Goal: Task Accomplishment & Management: Use online tool/utility

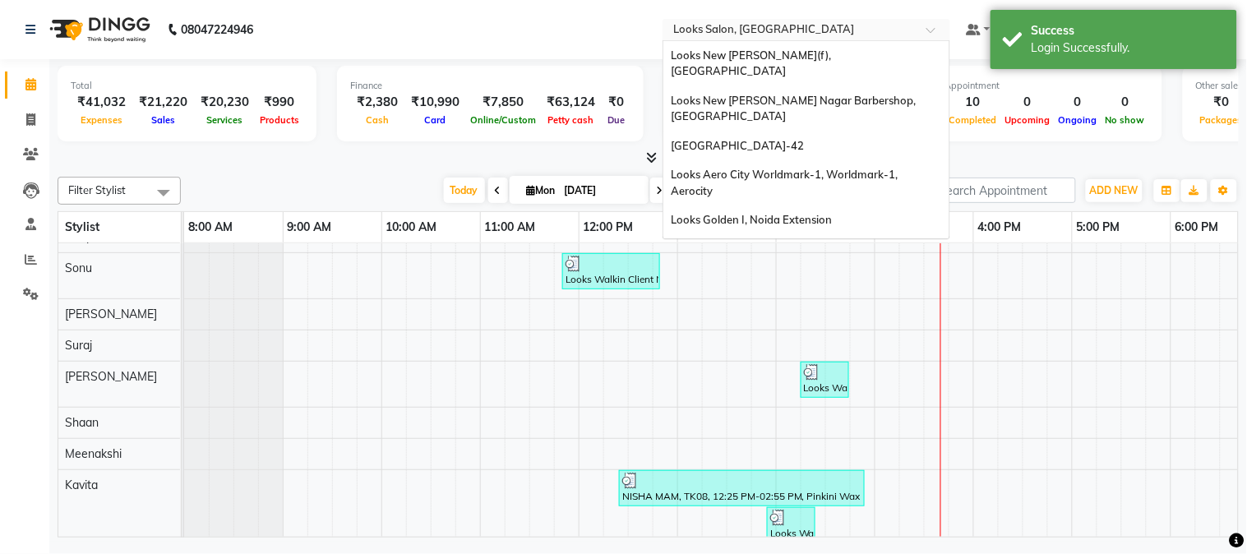
click at [766, 26] on input "text" at bounding box center [790, 31] width 238 height 16
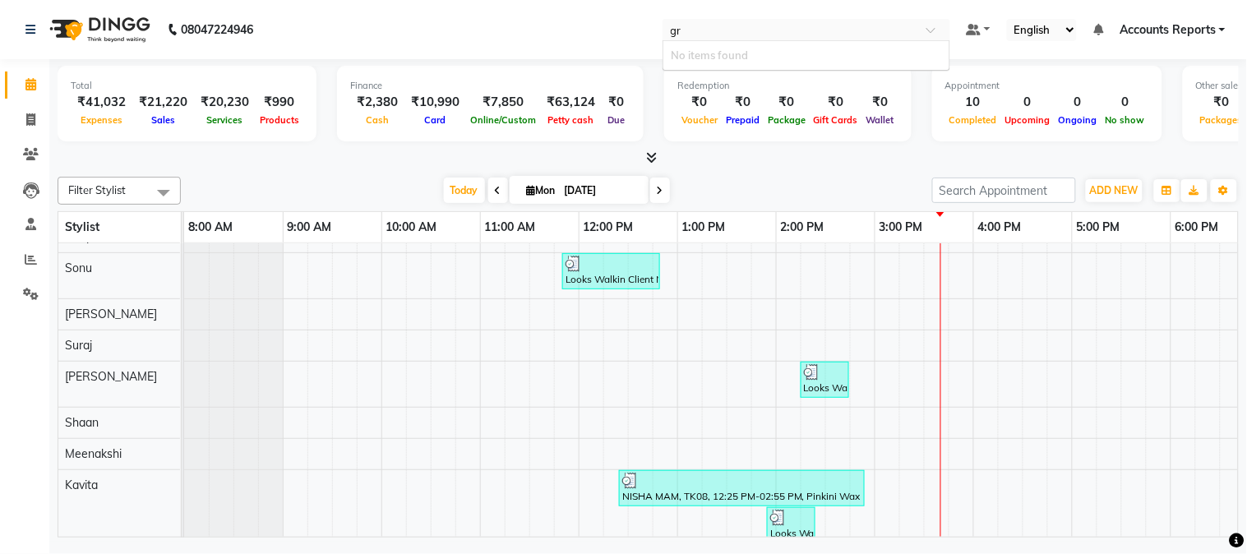
type input "g"
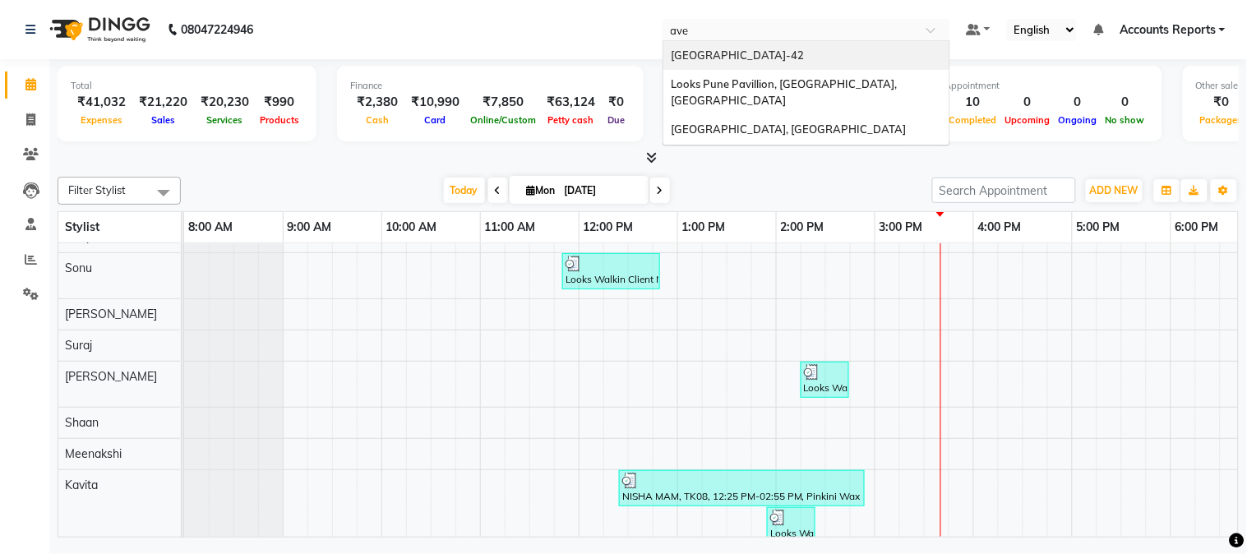
type input "aven"
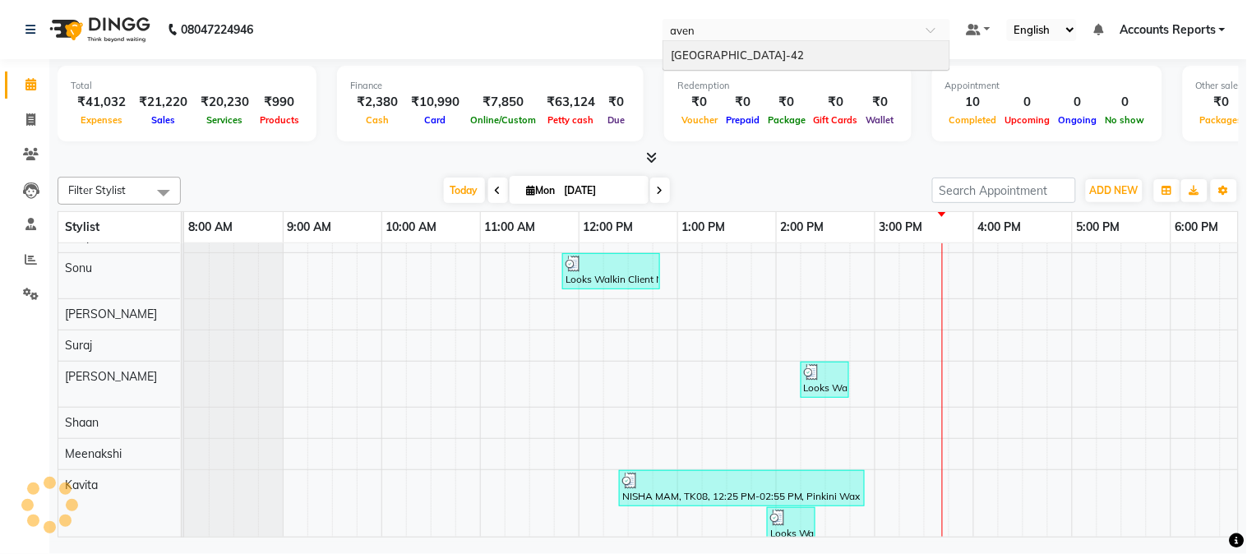
click at [779, 46] on div "[GEOGRAPHIC_DATA]-42" at bounding box center [806, 56] width 286 height 30
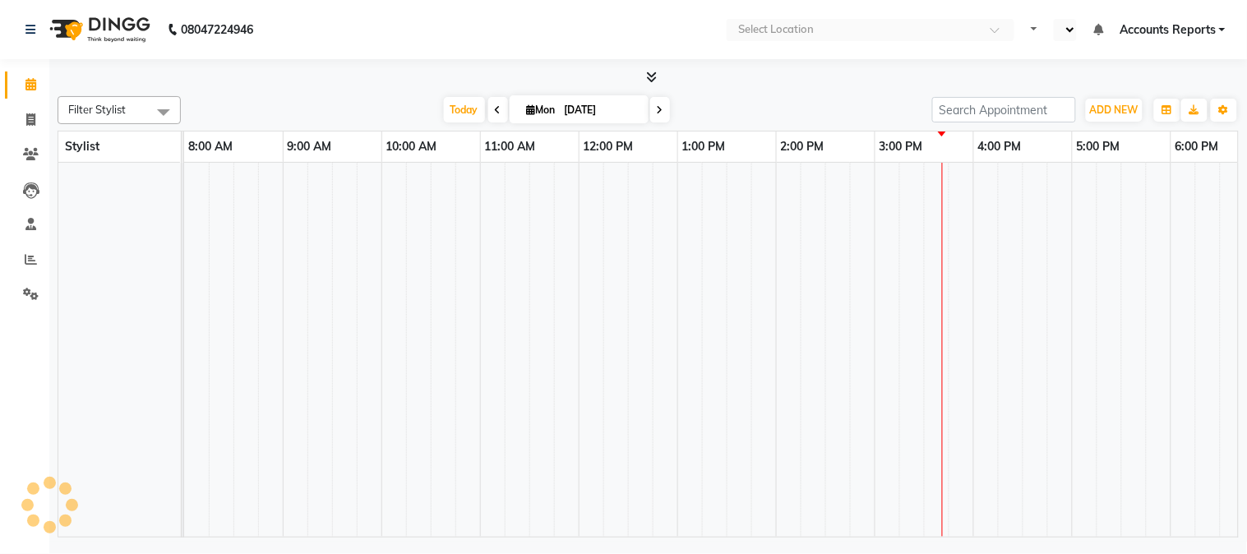
select select "en"
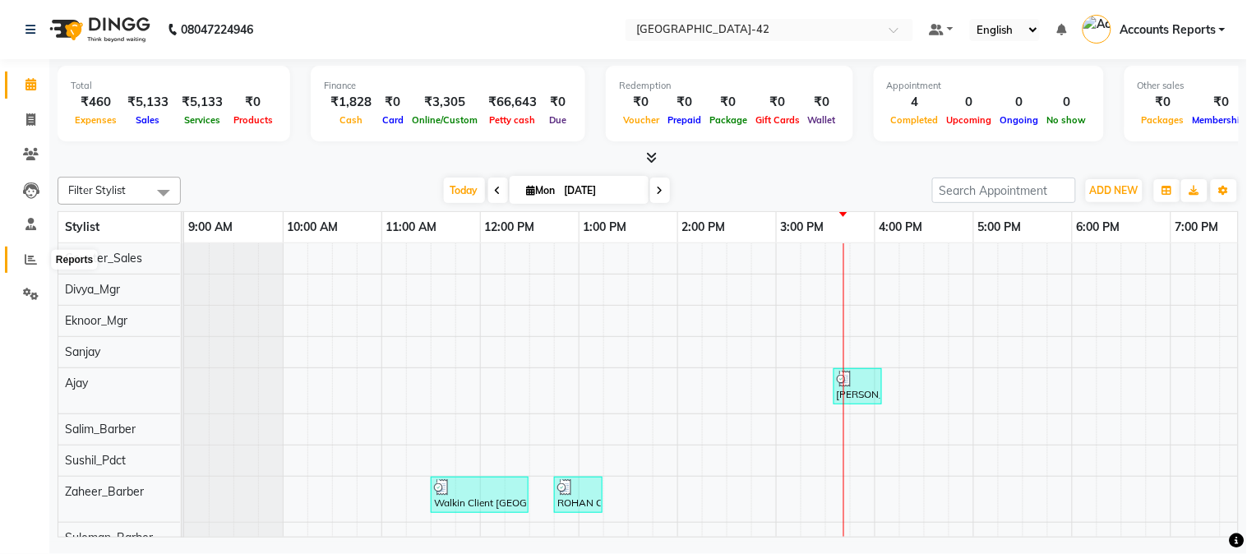
click at [30, 251] on span at bounding box center [30, 260] width 29 height 19
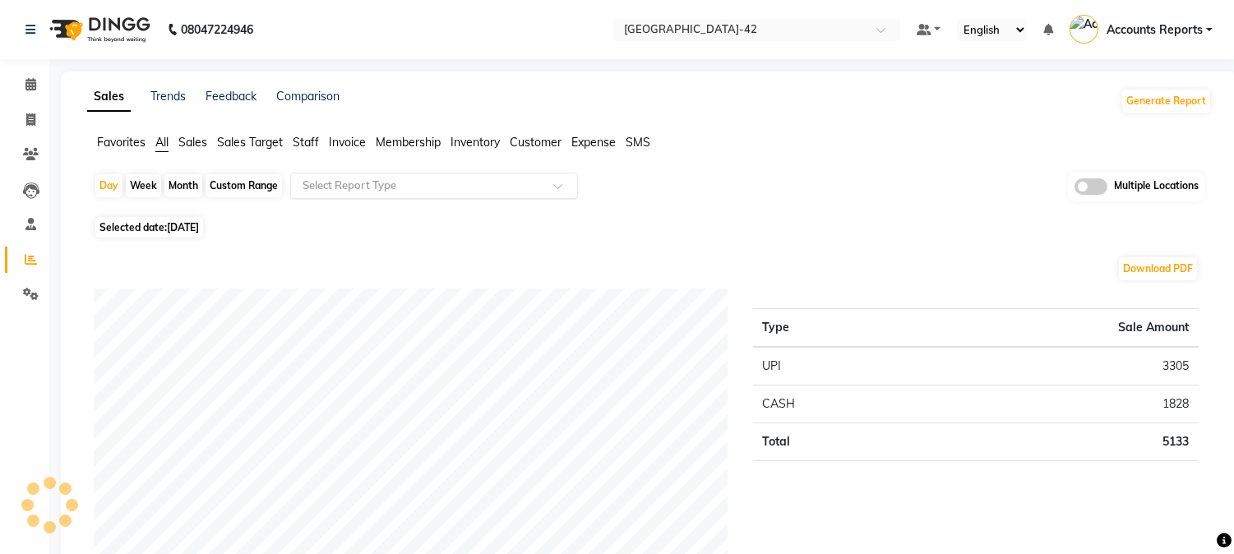
click at [469, 191] on input "text" at bounding box center [417, 186] width 237 height 16
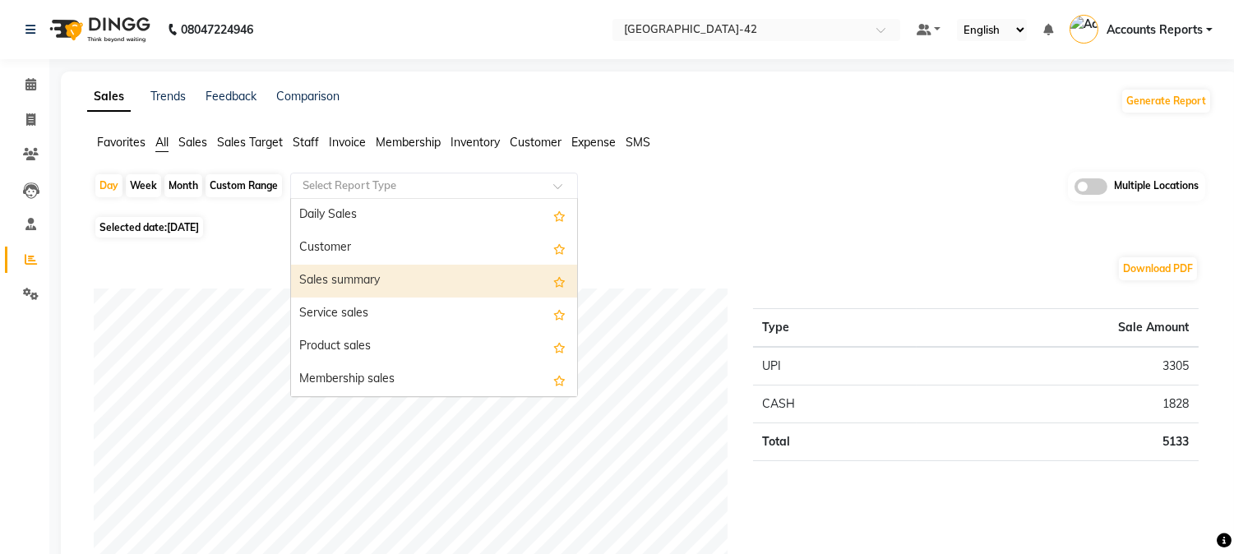
click at [347, 274] on div "Sales summary" at bounding box center [434, 281] width 286 height 33
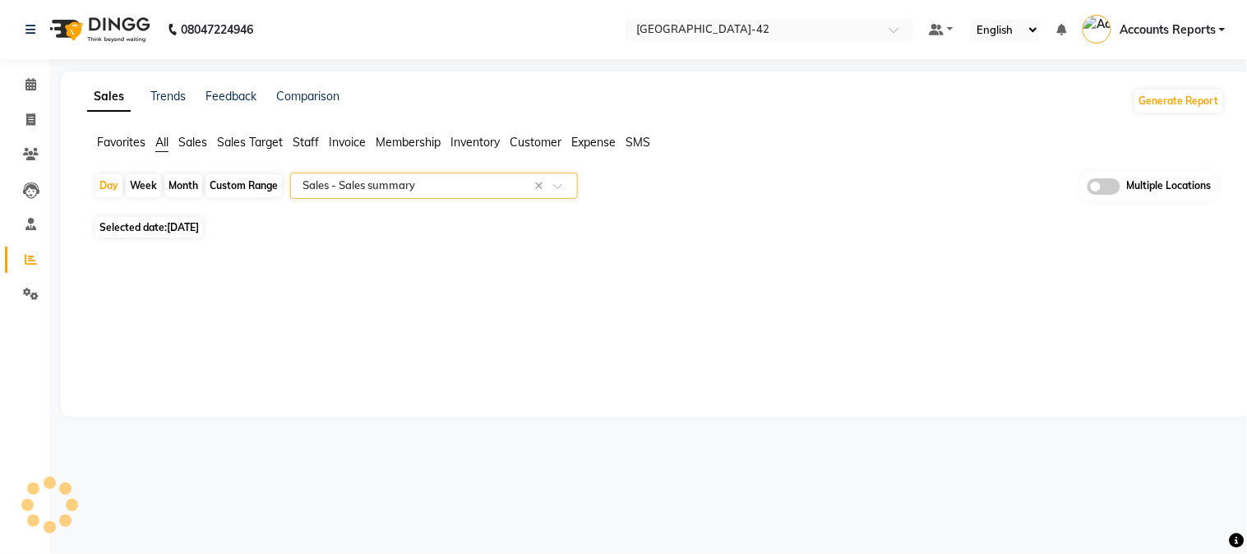
click at [224, 186] on div "Custom Range" at bounding box center [244, 185] width 76 height 23
select select "9"
select select "2025"
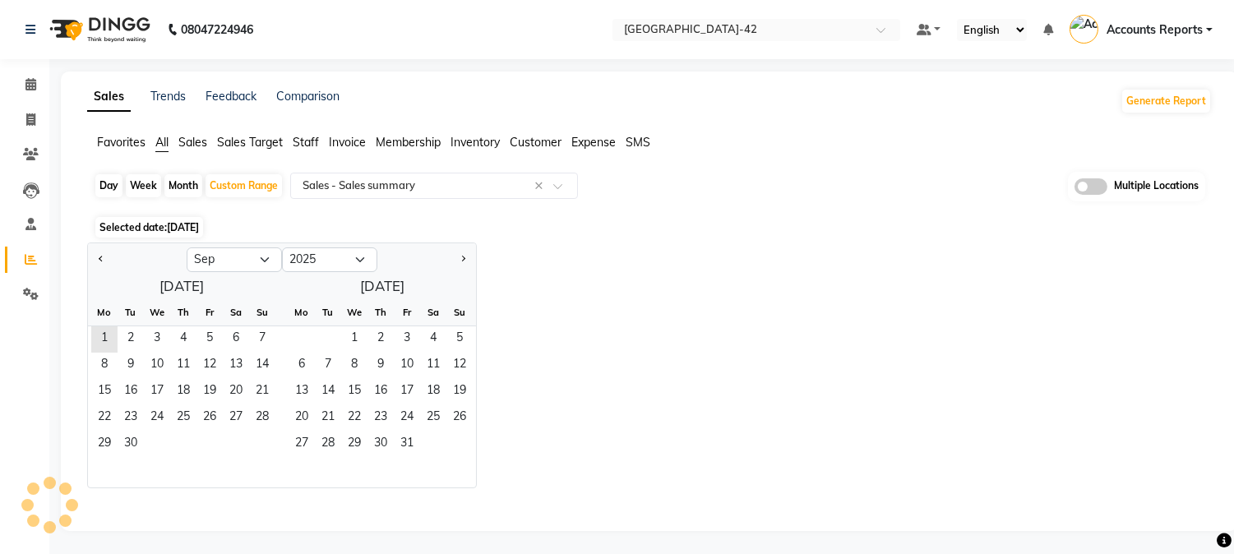
select select "full_report"
select select "csv"
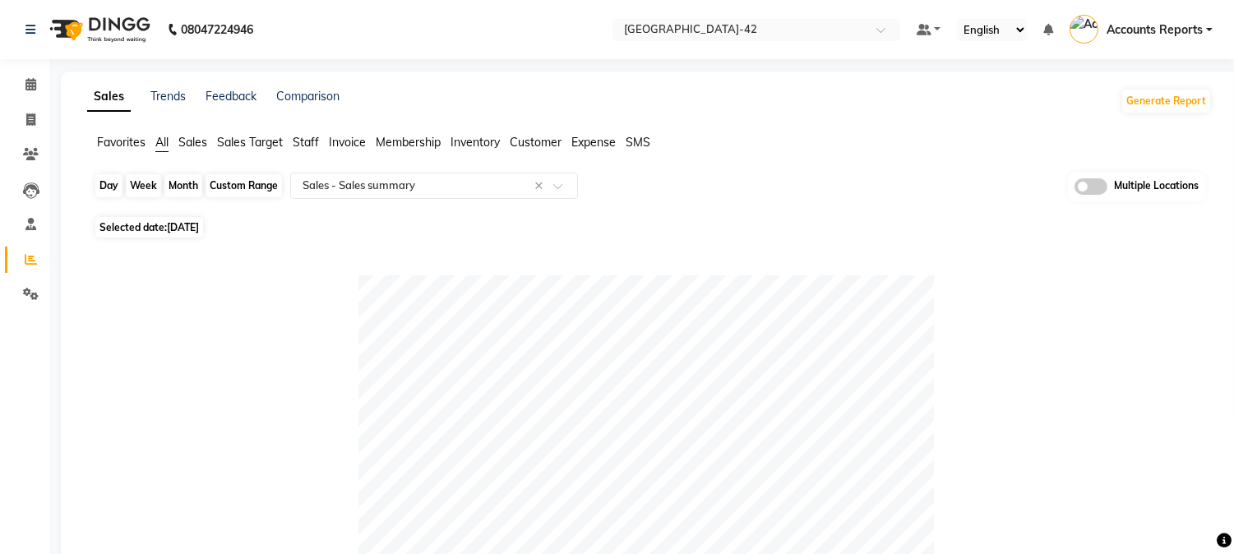
click at [251, 187] on div "Custom Range" at bounding box center [244, 185] width 76 height 23
select select "9"
select select "2025"
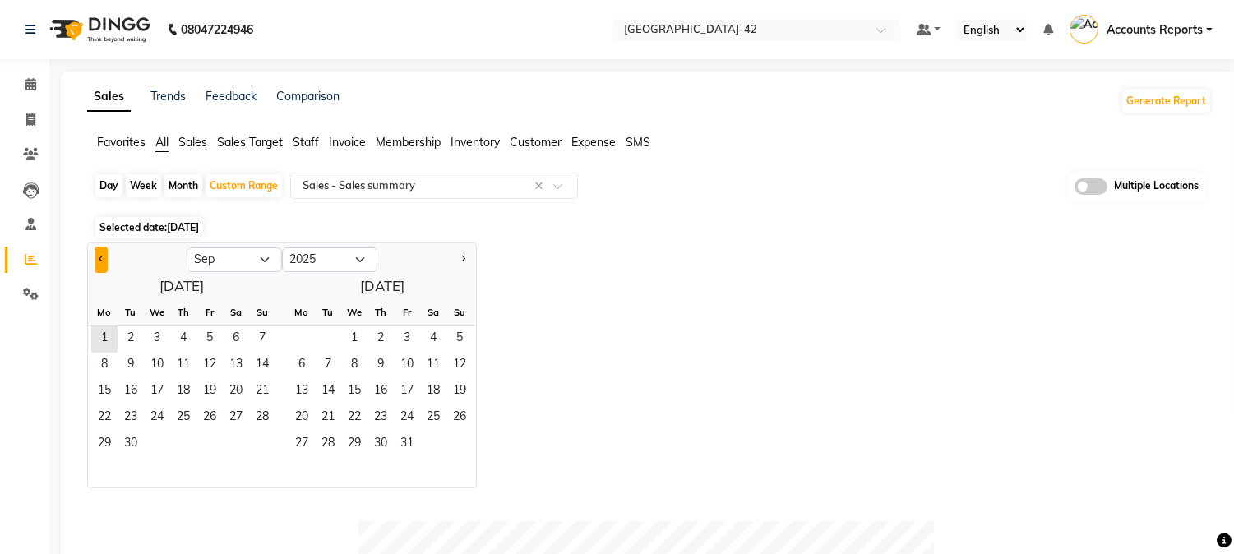
click at [101, 263] on button "Previous month" at bounding box center [101, 260] width 13 height 26
select select "8"
click at [218, 339] on span "1" at bounding box center [209, 339] width 26 height 26
click at [256, 441] on span "31" at bounding box center [262, 445] width 26 height 26
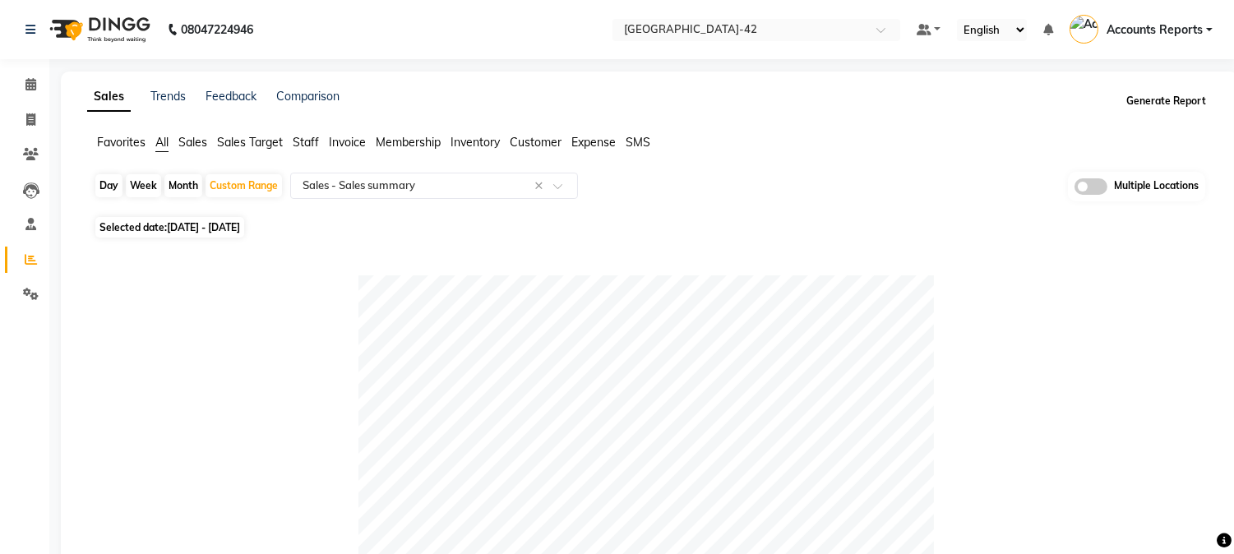
click at [1162, 108] on button "Generate Report" at bounding box center [1166, 101] width 88 height 23
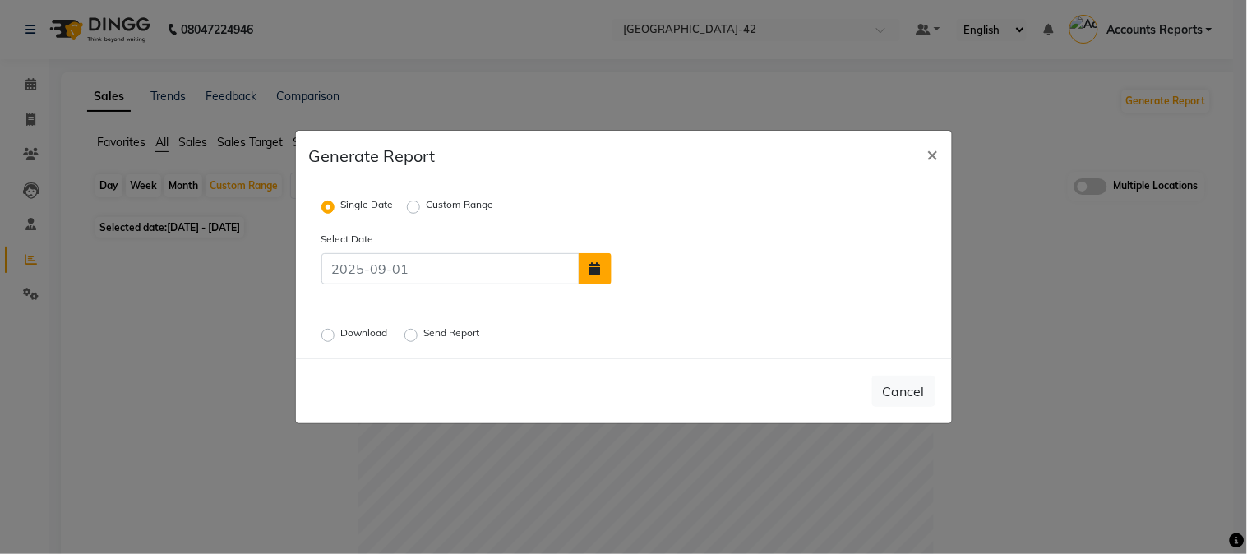
click at [590, 272] on icon "button" at bounding box center [595, 268] width 12 height 13
select select "9"
select select "2025"
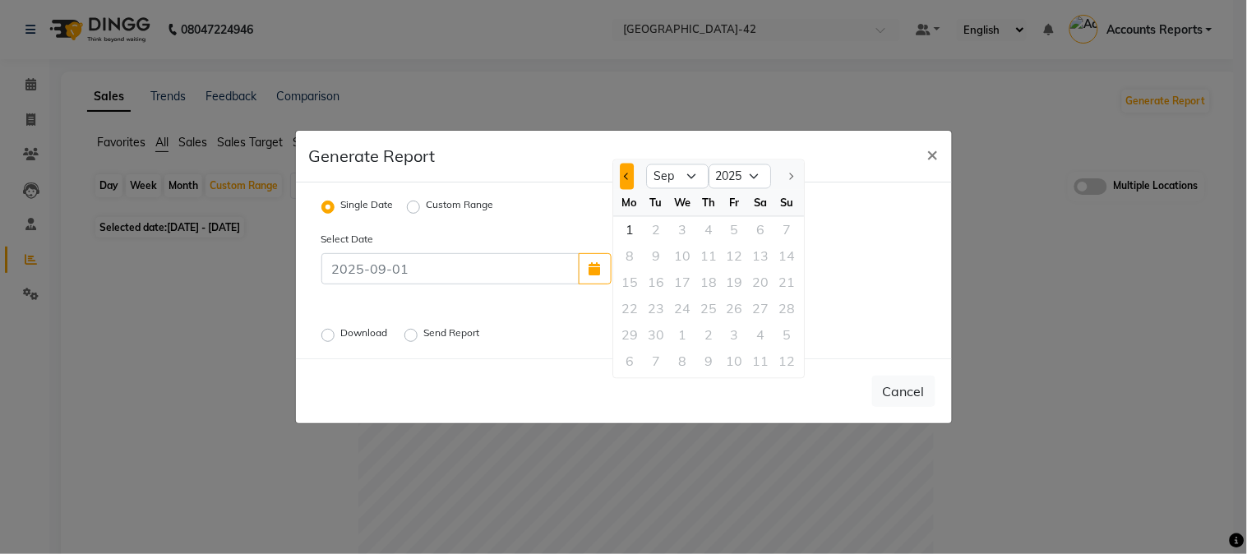
click at [625, 176] on span "Previous month" at bounding box center [627, 176] width 7 height 7
select select "8"
click at [685, 278] on div "13" at bounding box center [682, 283] width 26 height 26
type input "13-08-2025"
click at [421, 335] on div "Send Report" at bounding box center [443, 336] width 79 height 20
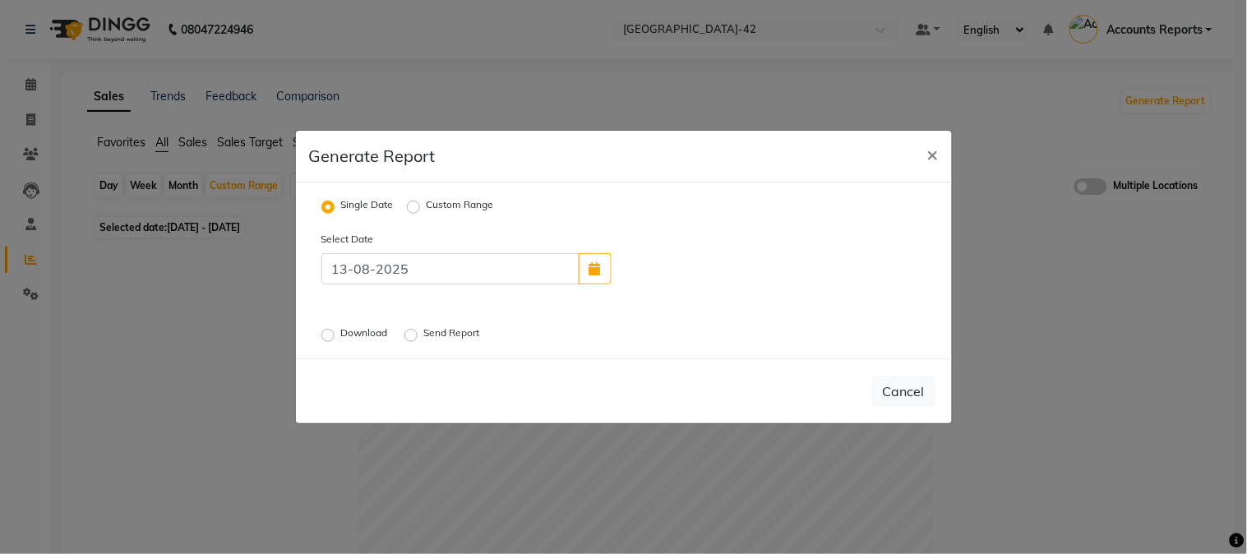
click at [424, 331] on label "Send Report" at bounding box center [453, 336] width 59 height 20
click at [408, 331] on input "Send Report" at bounding box center [414, 336] width 12 height 12
radio input "true"
click at [917, 390] on button "Send" at bounding box center [910, 391] width 51 height 30
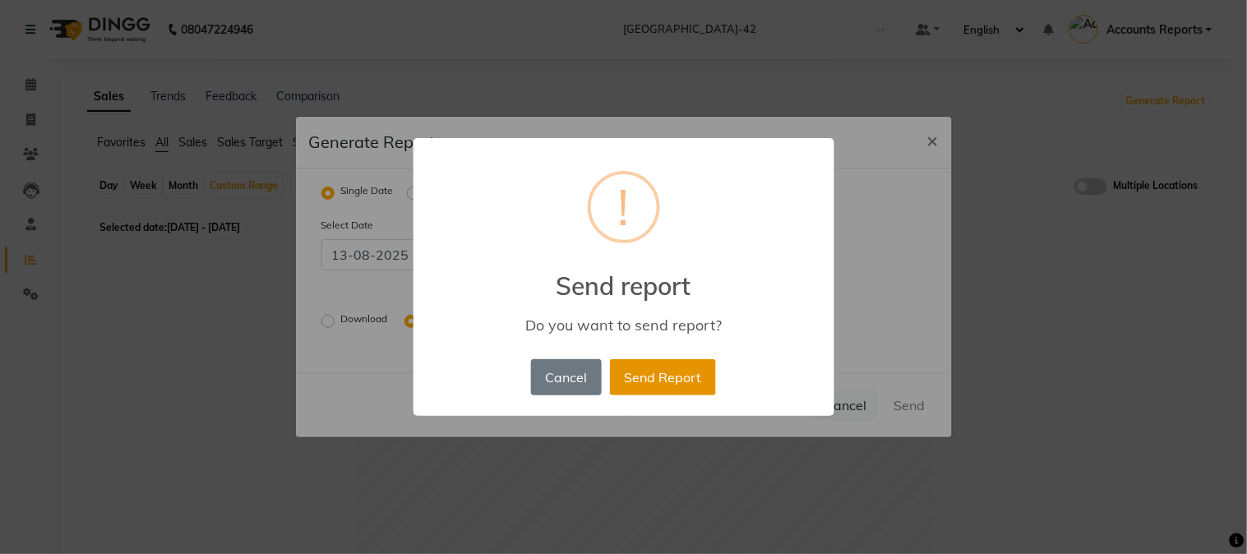
click at [692, 385] on button "Send Report" at bounding box center [663, 377] width 106 height 36
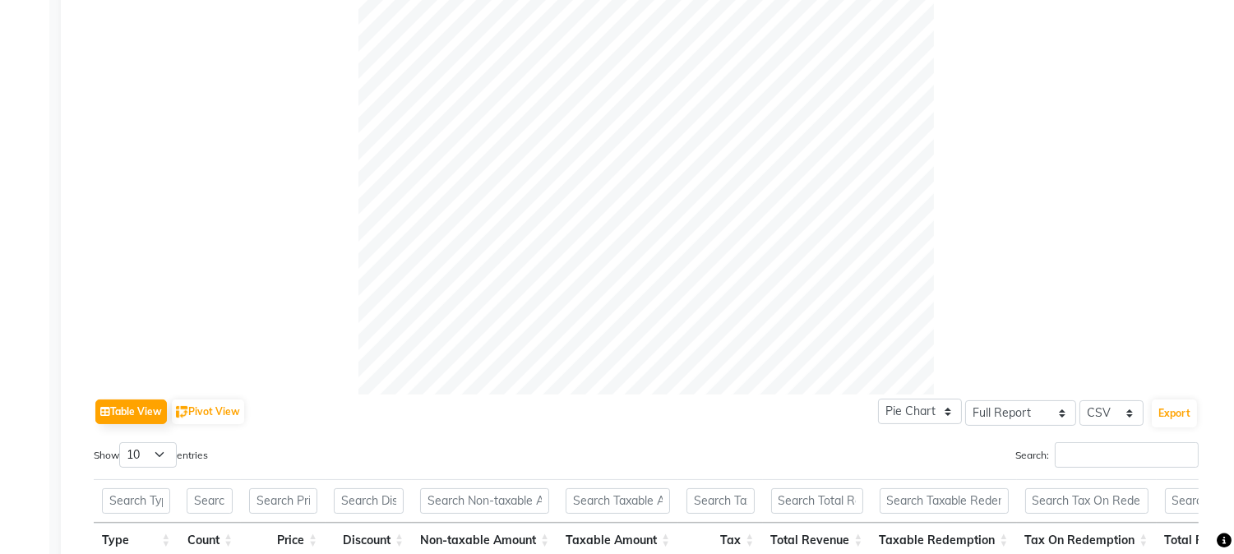
scroll to position [885, 0]
